Goal: Information Seeking & Learning: Find specific fact

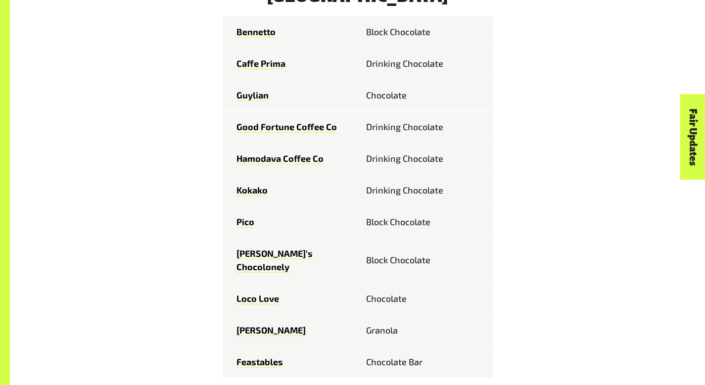
scroll to position [1161, 0]
drag, startPoint x: 323, startPoint y: 230, endPoint x: 219, endPoint y: 235, distance: 104.1
click at [223, 237] on td "[PERSON_NAME]’s Chocolonely" at bounding box center [290, 259] width 135 height 45
copy link "[PERSON_NAME]’s Chocolonely"
drag, startPoint x: 303, startPoint y: 325, endPoint x: 211, endPoint y: 335, distance: 92.7
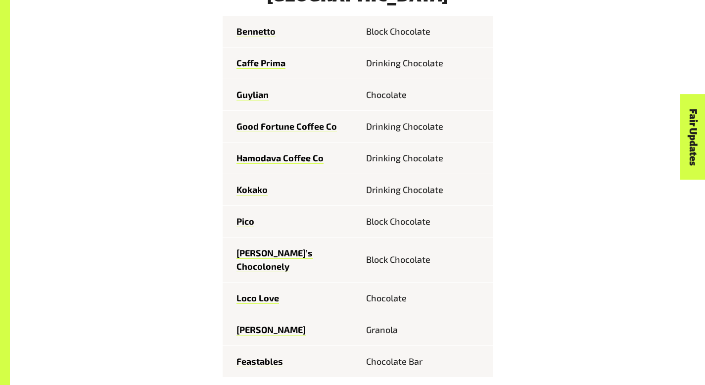
click at [223, 346] on td "Feastables" at bounding box center [290, 362] width 135 height 32
click at [238, 356] on link "Feastables" at bounding box center [260, 361] width 47 height 11
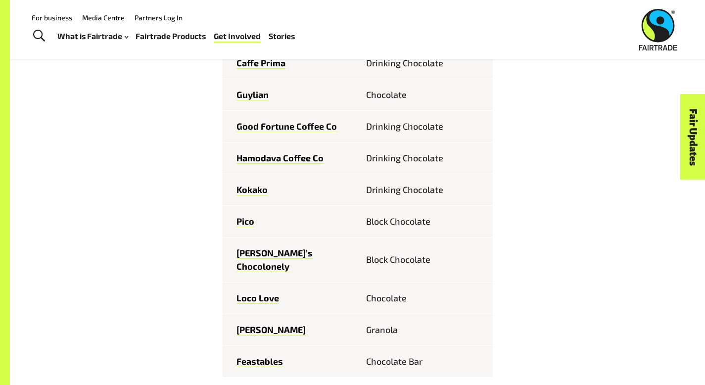
drag, startPoint x: 274, startPoint y: 327, endPoint x: 183, endPoint y: 329, distance: 90.6
drag, startPoint x: 219, startPoint y: 331, endPoint x: 283, endPoint y: 325, distance: 64.1
click at [283, 346] on td "Feastables" at bounding box center [290, 362] width 135 height 32
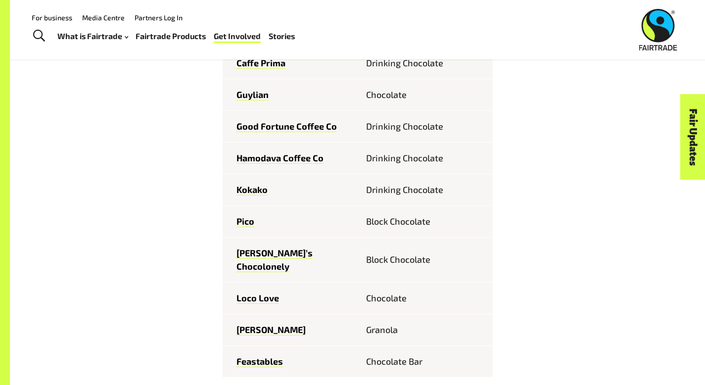
copy link "Feastables"
drag, startPoint x: 264, startPoint y: 164, endPoint x: 216, endPoint y: 167, distance: 48.6
click at [223, 174] on td "Kokako" at bounding box center [290, 190] width 135 height 32
copy link "Kokako"
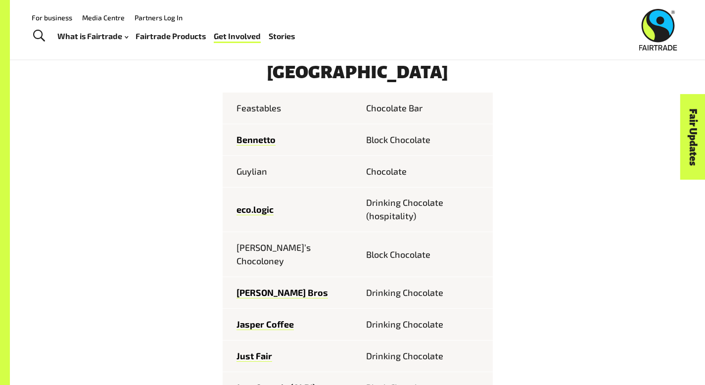
scroll to position [457, 0]
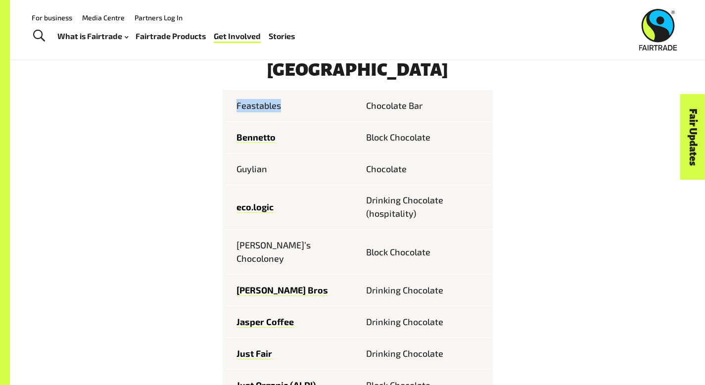
drag, startPoint x: 284, startPoint y: 107, endPoint x: 197, endPoint y: 113, distance: 86.8
click at [252, 143] on link "Bennetto" at bounding box center [256, 137] width 39 height 11
click at [248, 170] on td "Guylian" at bounding box center [290, 169] width 135 height 32
click at [244, 174] on td "Guylian" at bounding box center [290, 169] width 135 height 32
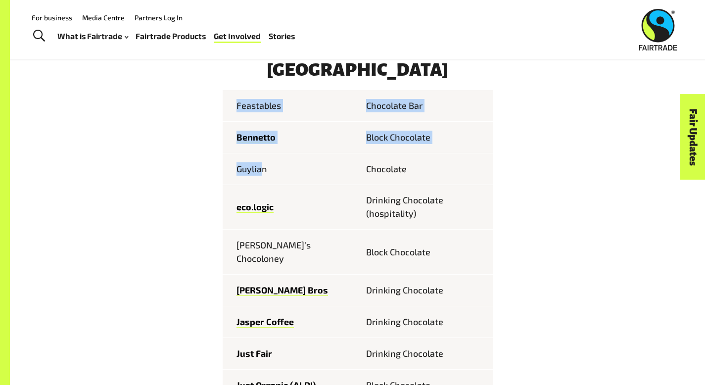
drag, startPoint x: 251, startPoint y: 172, endPoint x: 204, endPoint y: 172, distance: 47.0
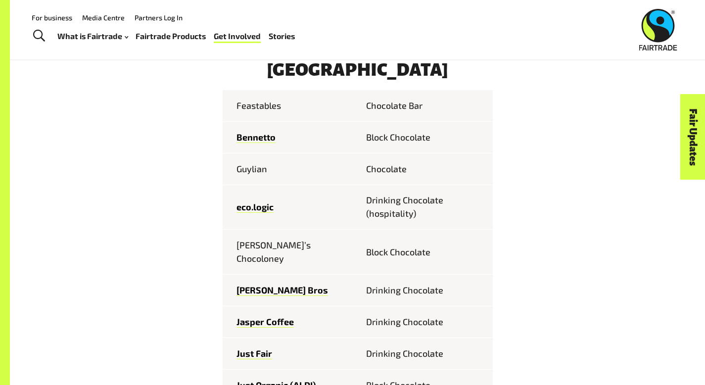
click at [270, 170] on td "Guylian" at bounding box center [290, 169] width 135 height 32
drag, startPoint x: 215, startPoint y: 169, endPoint x: 281, endPoint y: 171, distance: 66.4
click at [281, 171] on td "Guylian" at bounding box center [290, 169] width 135 height 32
copy td "Guylian"
